Goal: Check status: Check status

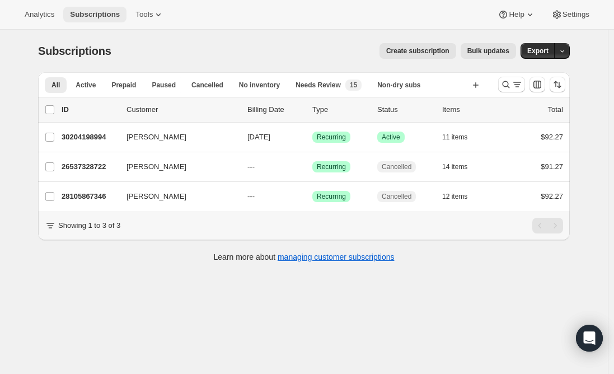
click at [97, 10] on span "Subscriptions" at bounding box center [95, 14] width 50 height 9
click at [84, 10] on span "Subscriptions" at bounding box center [95, 14] width 50 height 9
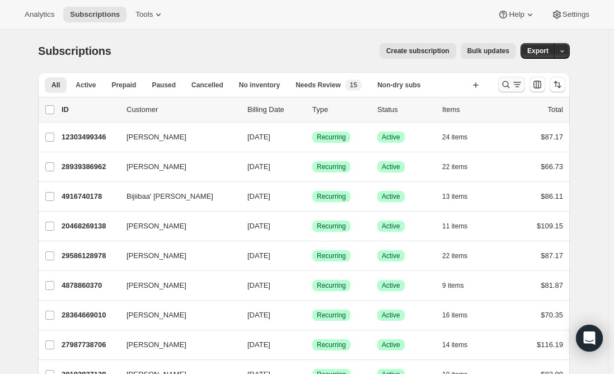
click at [511, 84] on icon "Search and filter results" at bounding box center [505, 84] width 11 height 11
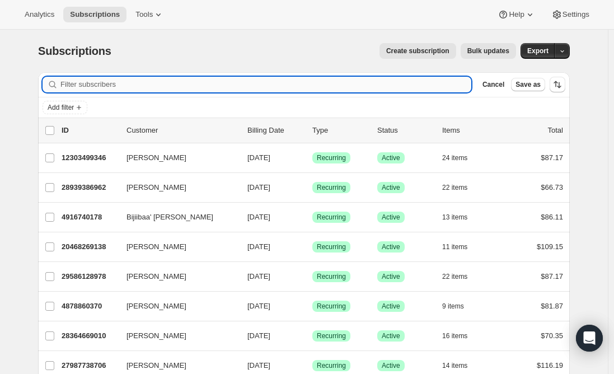
click at [297, 84] on input "Filter subscribers" at bounding box center [265, 85] width 411 height 16
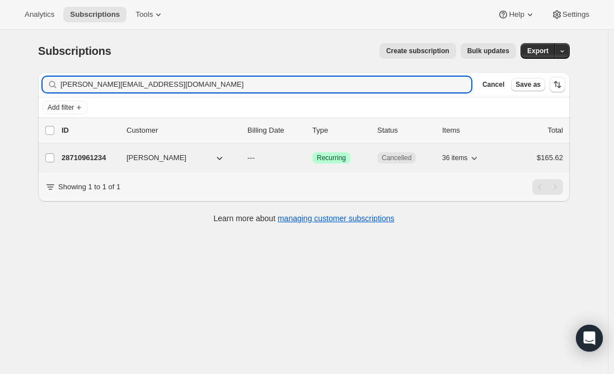
type input "[PERSON_NAME][EMAIL_ADDRESS][DOMAIN_NAME]"
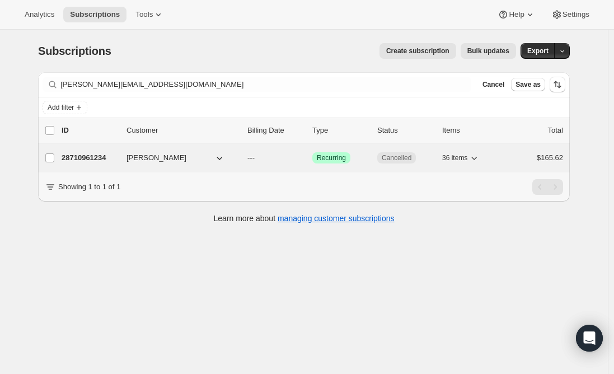
click at [105, 155] on p "28710961234" at bounding box center [90, 157] width 56 height 11
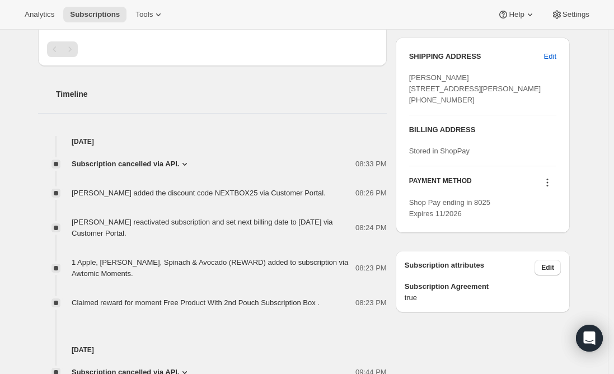
scroll to position [448, 0]
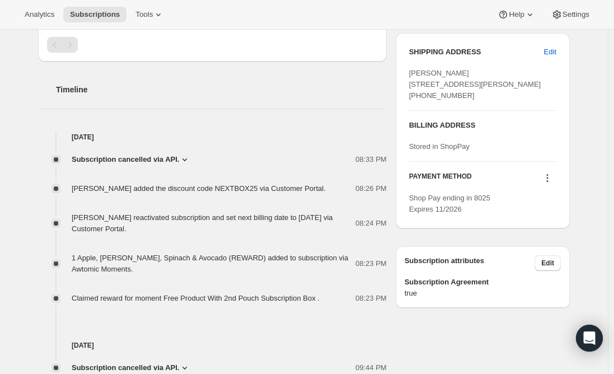
click at [160, 156] on span "Subscription cancelled via API." at bounding box center [125, 159] width 107 height 11
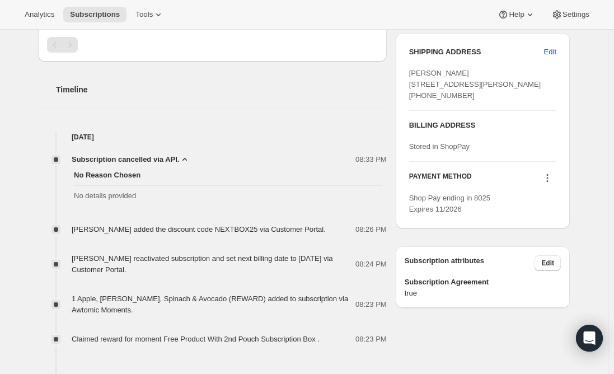
click at [160, 156] on span "Subscription cancelled via API." at bounding box center [125, 159] width 107 height 11
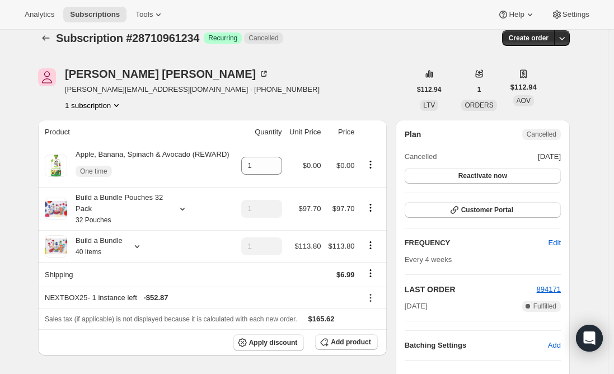
scroll to position [0, 0]
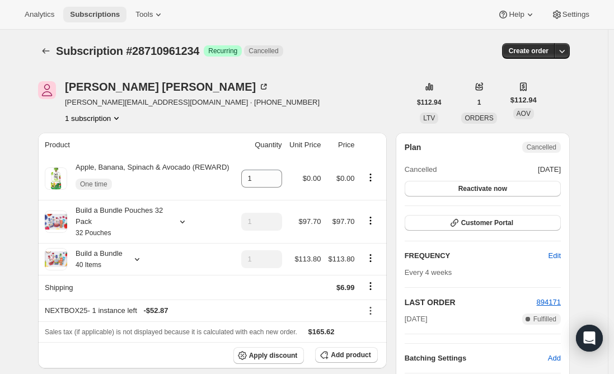
click at [92, 12] on span "Subscriptions" at bounding box center [95, 14] width 50 height 9
